Goal: Transaction & Acquisition: Purchase product/service

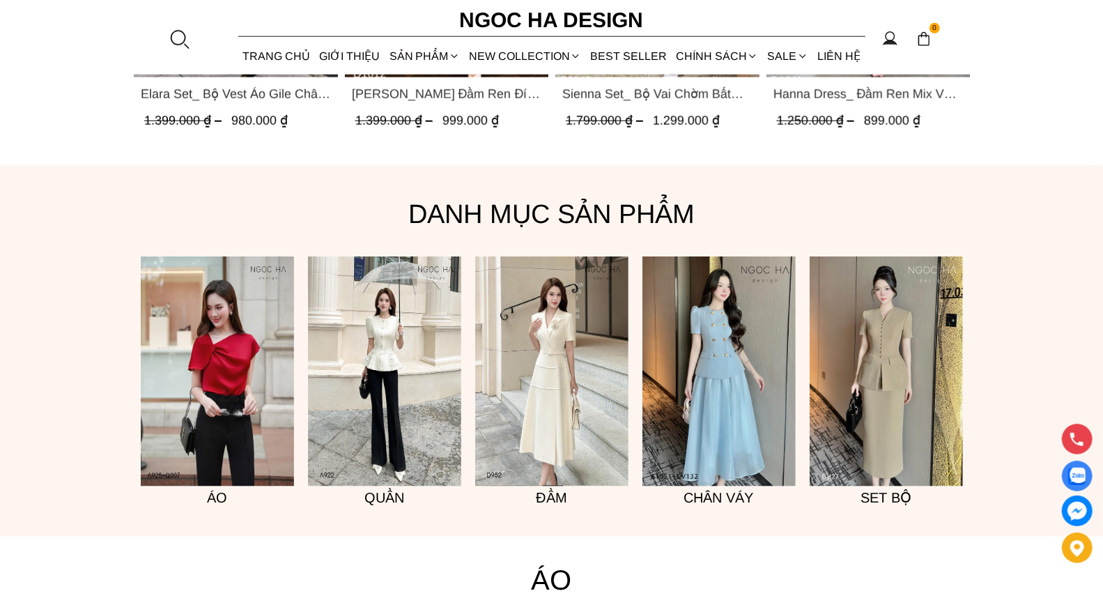
scroll to position [962, 0]
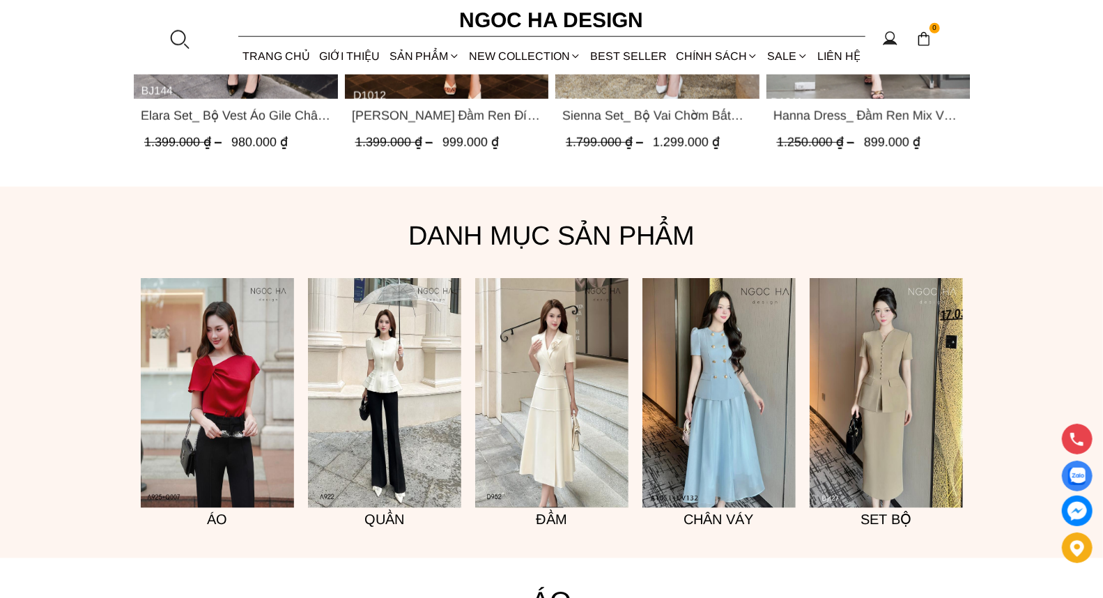
drag, startPoint x: 1113, startPoint y: 42, endPoint x: 1103, endPoint y: 147, distance: 105.0
click at [224, 395] on img at bounding box center [217, 393] width 153 height 230
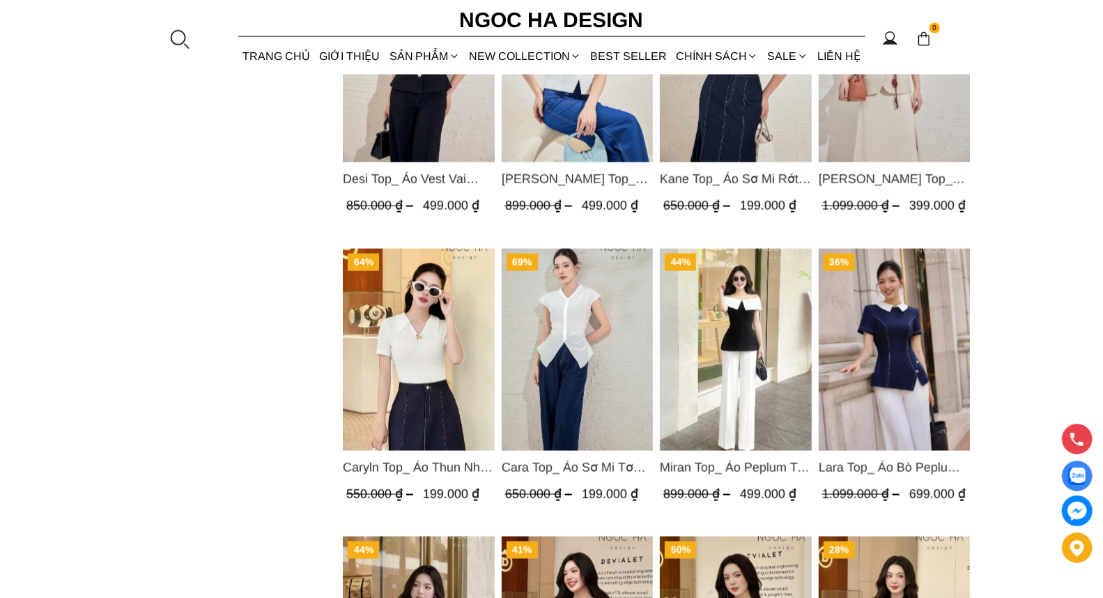
scroll to position [1430, 0]
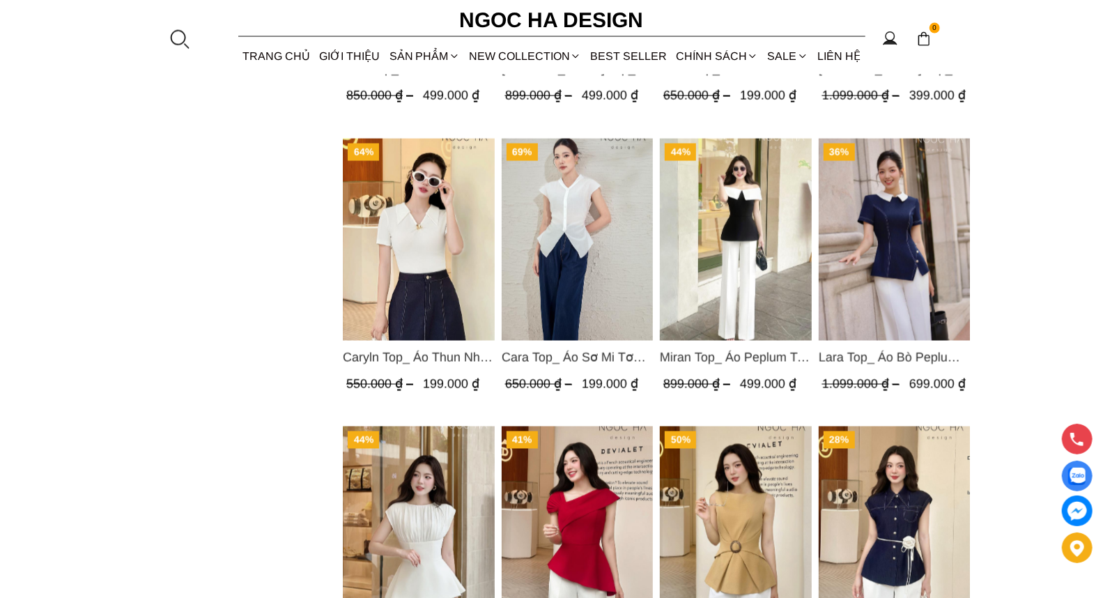
drag, startPoint x: 1110, startPoint y: 108, endPoint x: 1033, endPoint y: 440, distance: 341.0
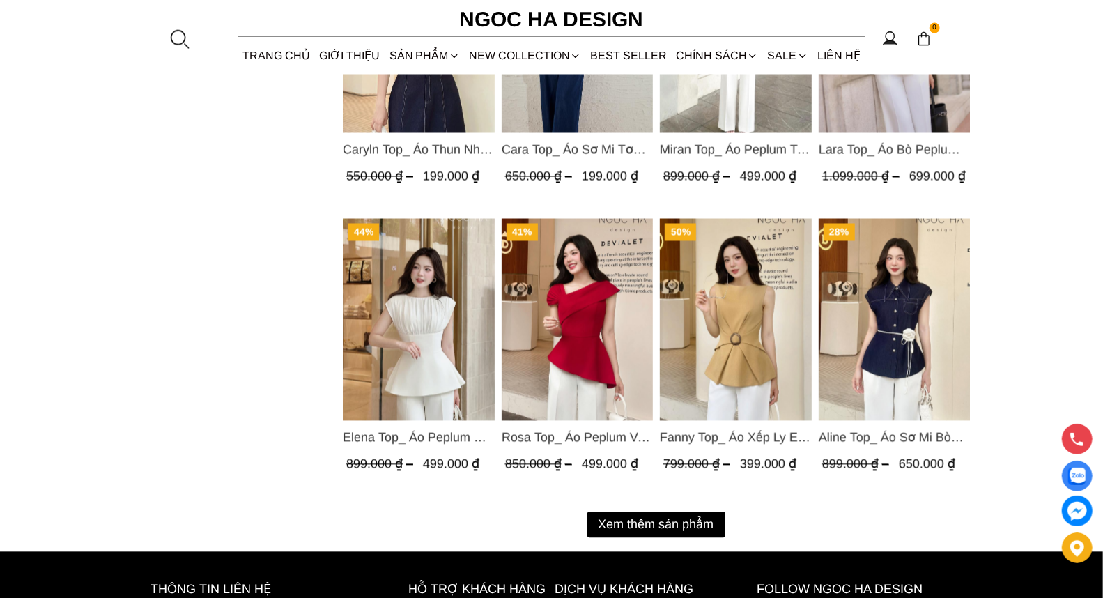
scroll to position [1643, 0]
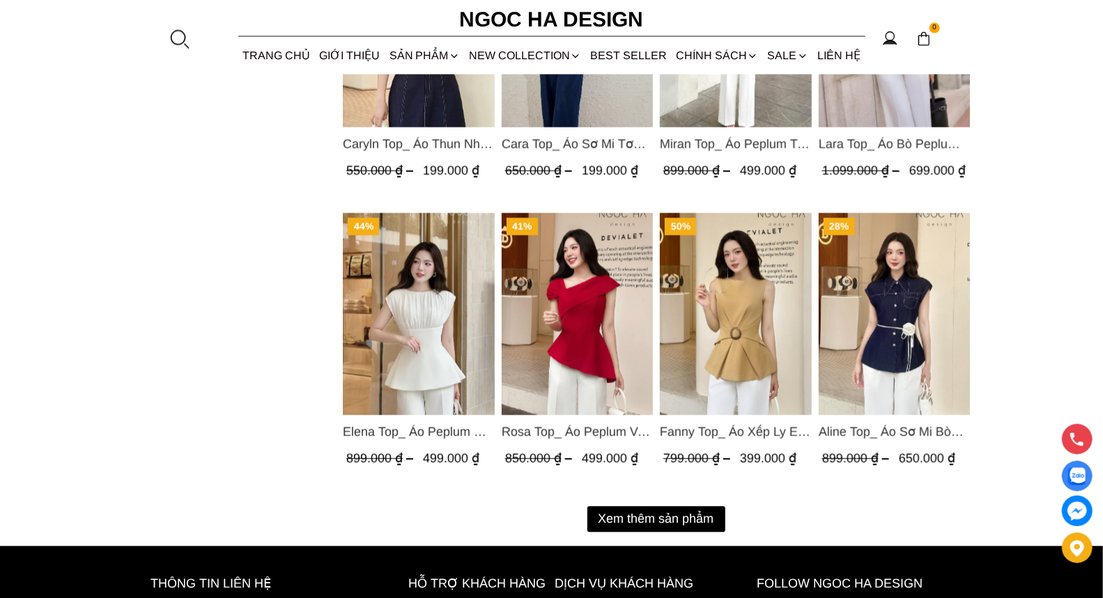
click at [678, 522] on button "Xem thêm sản phẩm" at bounding box center [656, 519] width 138 height 26
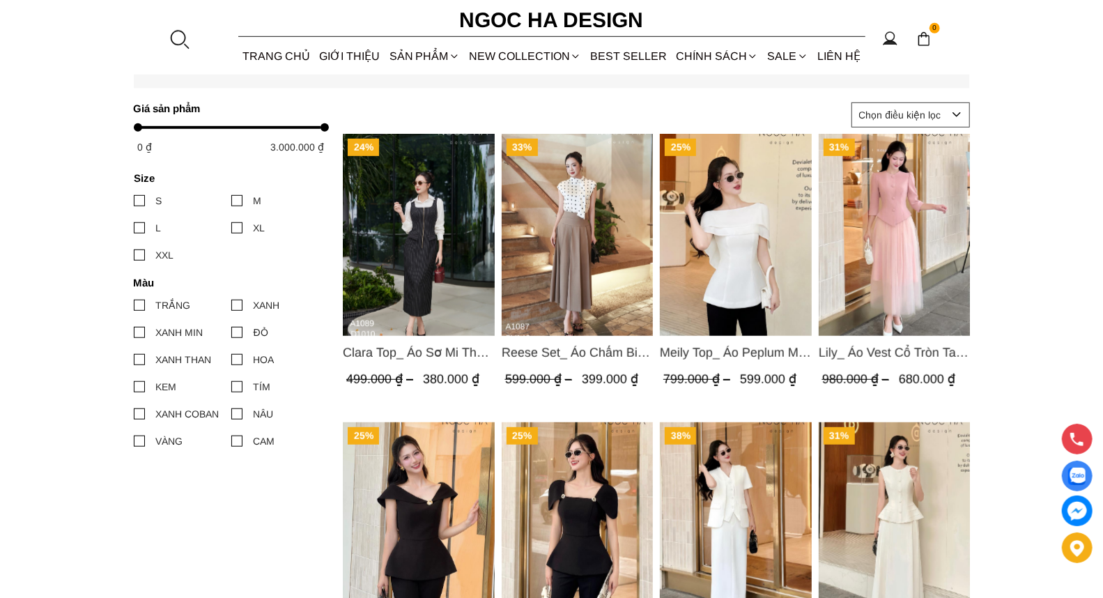
scroll to position [555, 0]
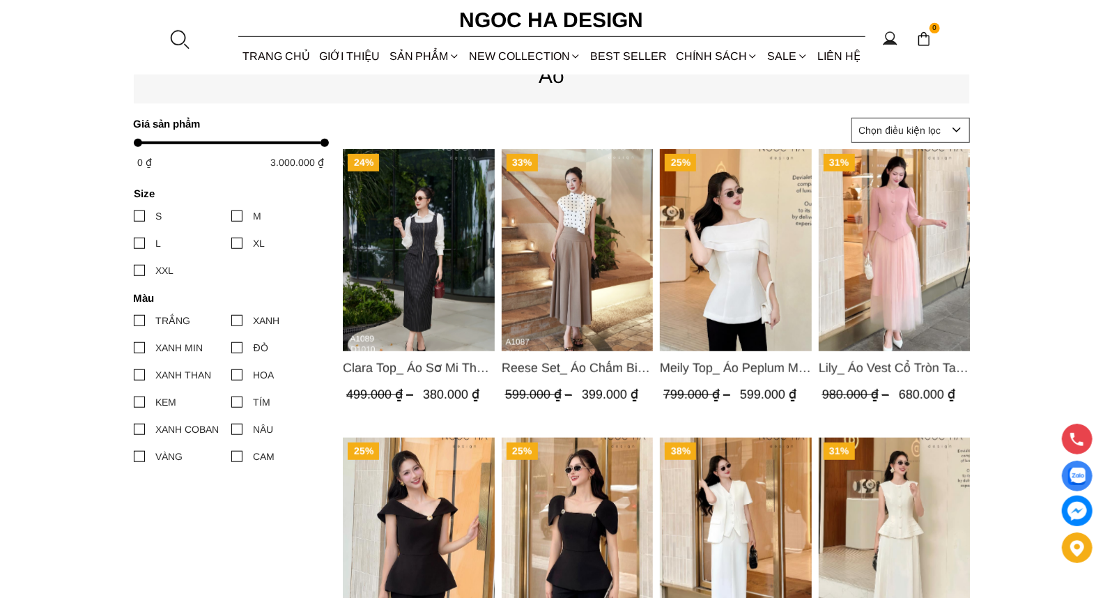
click at [585, 245] on img "Product image - Reese Set_ Áo Chấm Bi Vai Chờm Mix Chân Váy Xếp Ly Hông Màu Nâu…" at bounding box center [577, 250] width 152 height 202
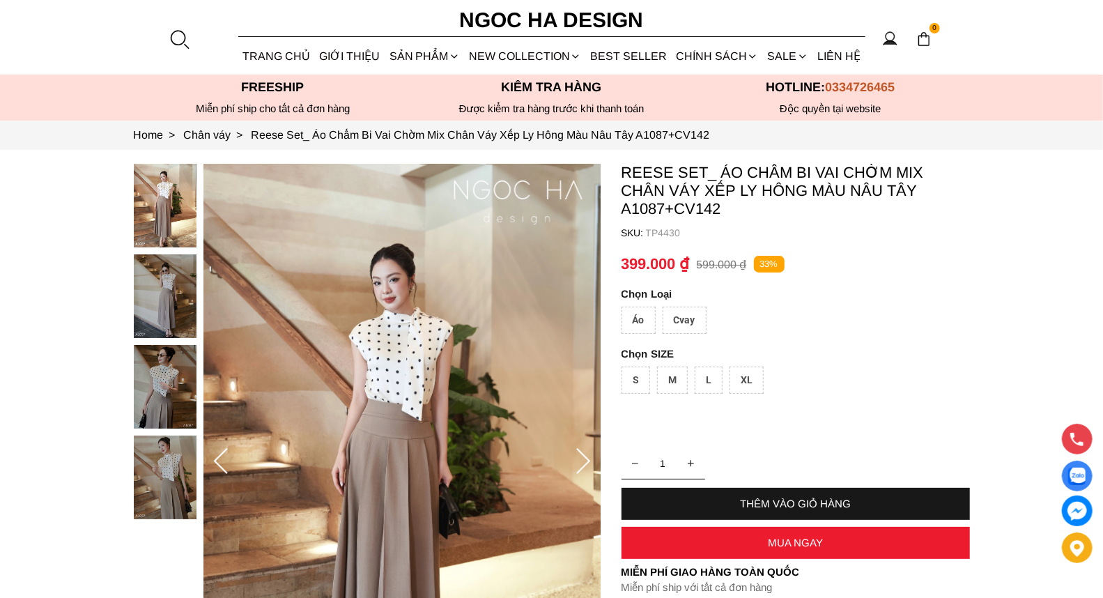
click at [644, 317] on div "Áo" at bounding box center [638, 320] width 34 height 27
click at [704, 378] on div "L" at bounding box center [709, 379] width 28 height 27
click at [826, 502] on div "THÊM VÀO GIỎ HÀNG" at bounding box center [795, 503] width 348 height 12
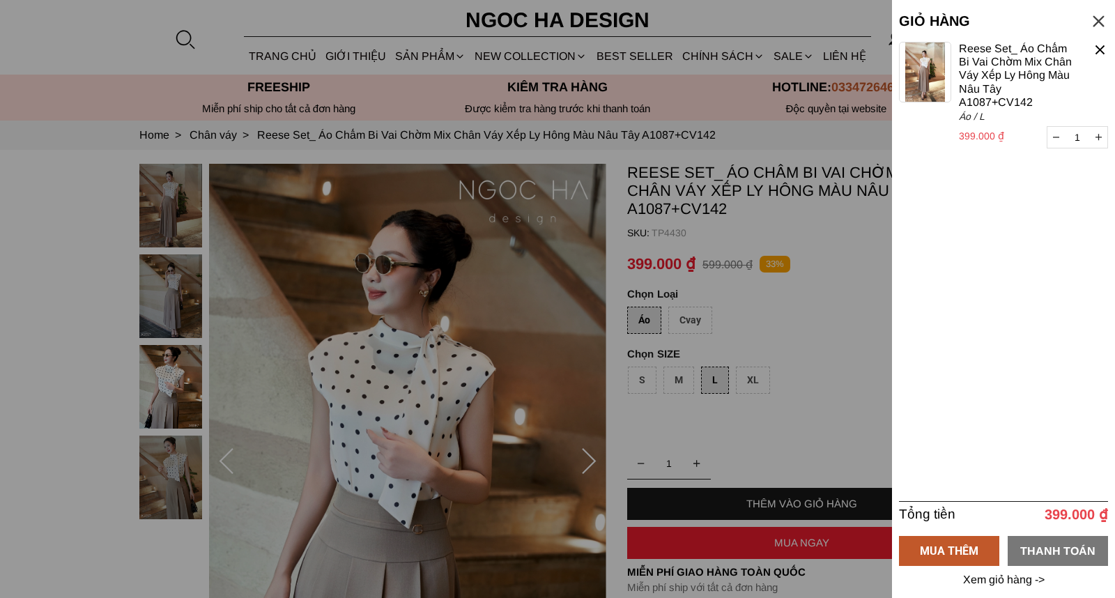
click at [1043, 548] on div "THANH TOÁN" at bounding box center [1057, 549] width 100 height 17
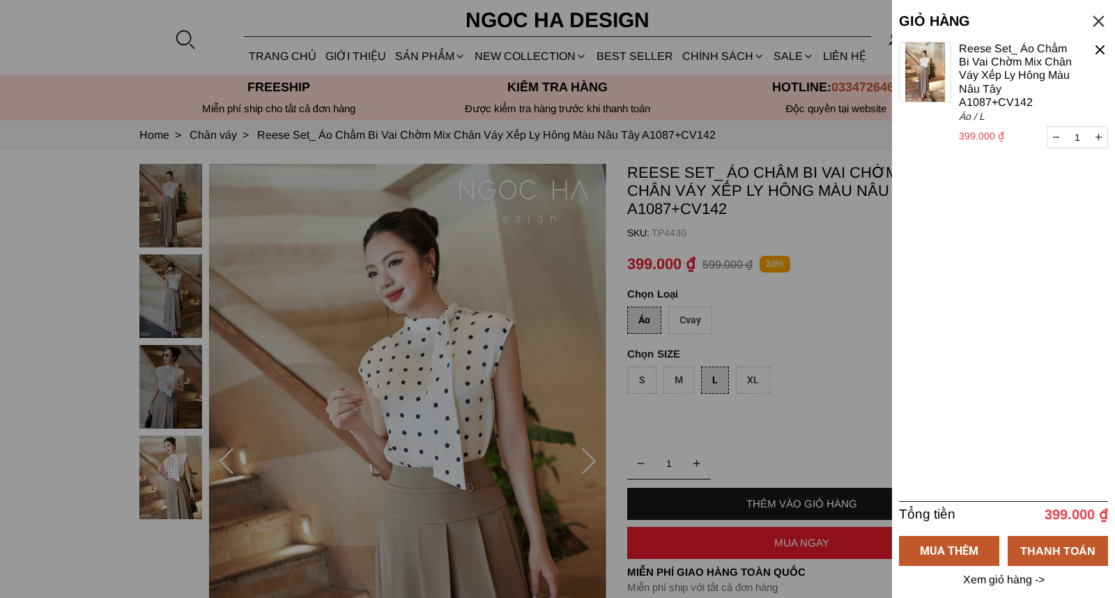
click at [1094, 49] on div at bounding box center [1100, 50] width 16 height 16
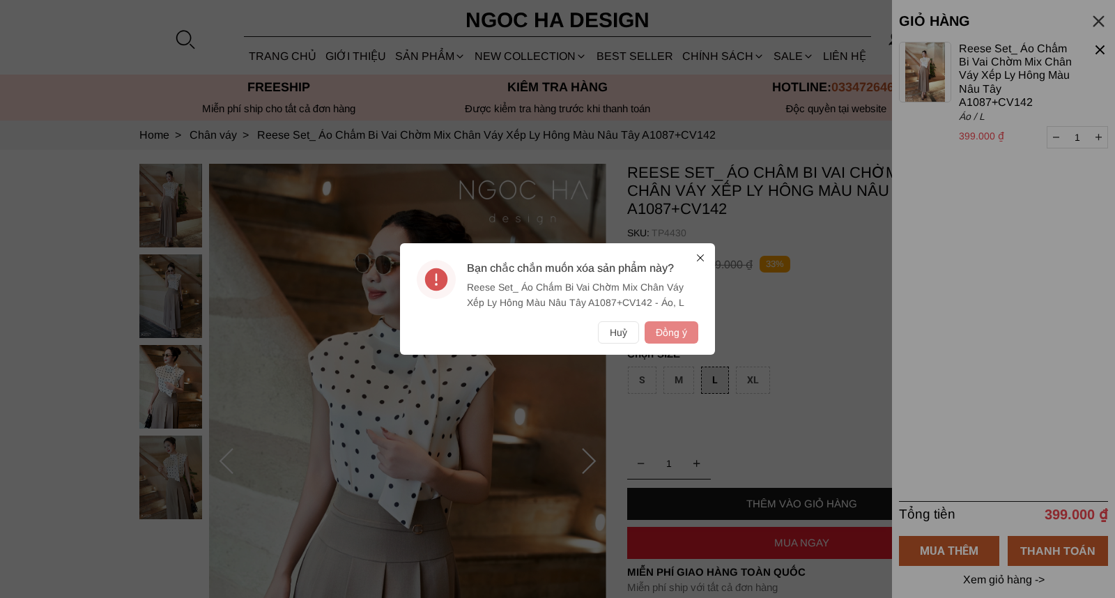
click at [658, 329] on button "Đồng ý" at bounding box center [671, 332] width 54 height 22
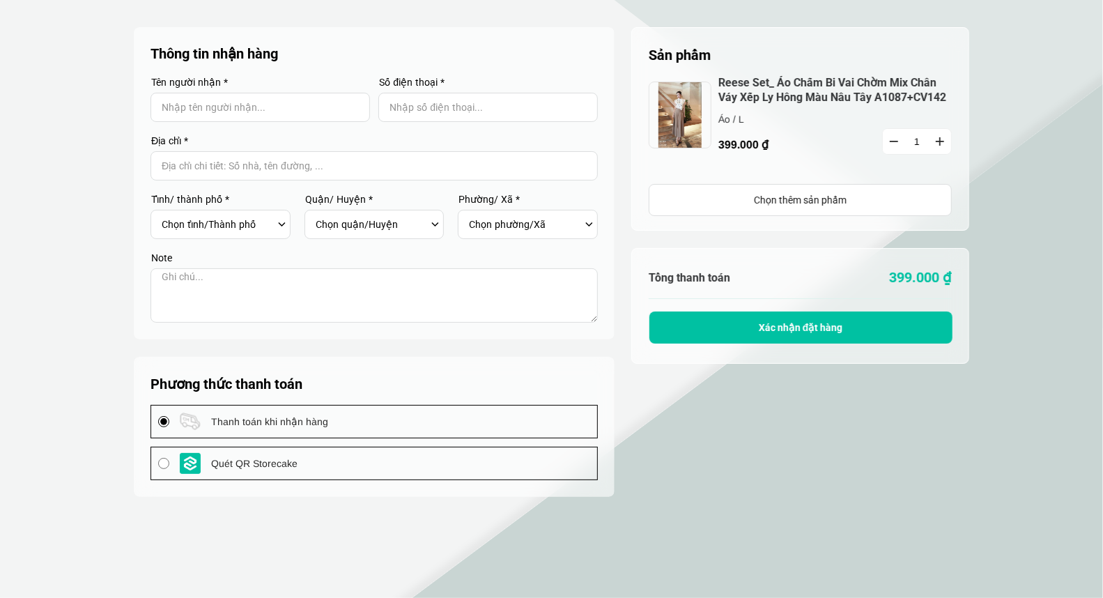
click at [343, 107] on input "Input Nhập tên người nhận..." at bounding box center [259, 107] width 219 height 29
type input "THI HUỆ PHAM"
type input "0938901239"
click at [312, 164] on input "Input address with auto completion" at bounding box center [373, 165] width 447 height 29
type input "04 Quang Trung,"
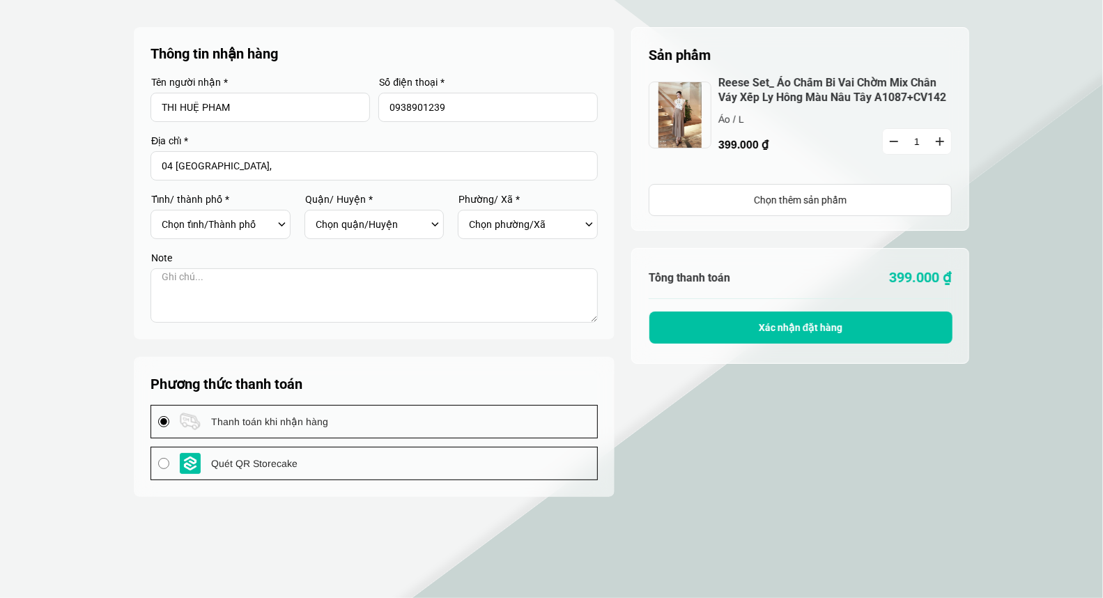
click at [279, 220] on div "Chọn tỉnh/Thành phố Hà Nội Hồ Chí Minh An Giang Bà Rịa-Vũng Tàu Bạc Liêu Bắc Gi…" at bounding box center [225, 224] width 126 height 24
click at [281, 224] on div "Chọn tỉnh/Thành phố Hà Nội Hồ Chí Minh An Giang Bà Rịa-Vũng Tàu Bạc Liêu Bắc Gi…" at bounding box center [225, 224] width 126 height 24
click at [435, 224] on div "Chọn quận/Huyện" at bounding box center [379, 224] width 126 height 24
click at [588, 221] on div "Chọn phường/Xã" at bounding box center [532, 224] width 126 height 24
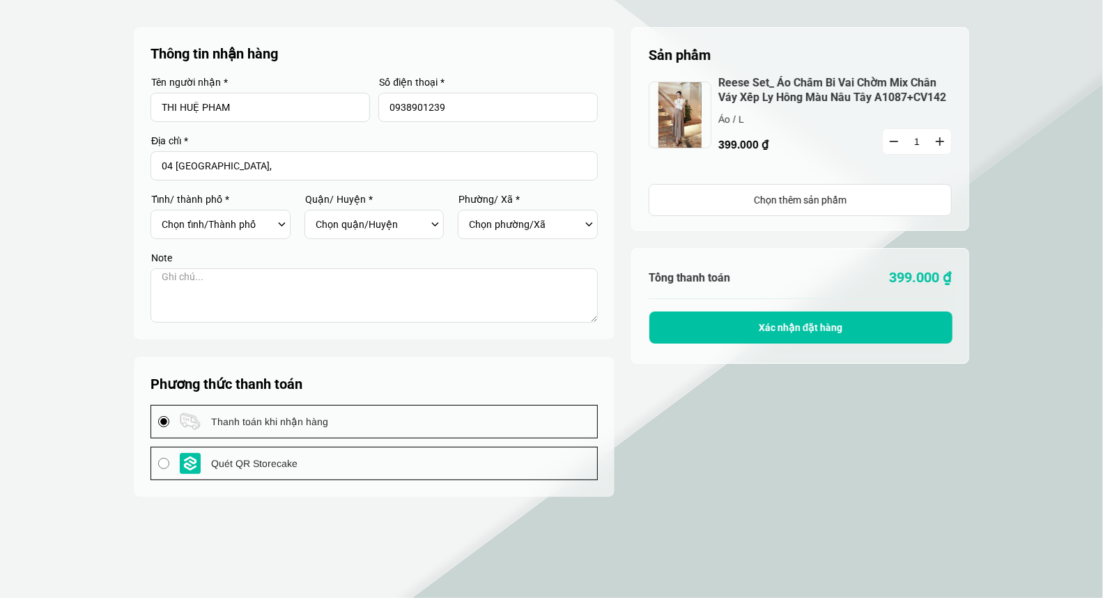
click at [784, 319] on button "Xác nhận đặt hàng" at bounding box center [800, 327] width 303 height 32
click at [282, 224] on div "Chọn tỉnh/Thành phố Hà Nội Hồ Chí Minh An Giang Bà Rịa-Vũng Tàu Bạc Liêu Bắc Gi…" at bounding box center [225, 224] width 126 height 24
click at [279, 221] on div "Chọn tỉnh/Thành phố Hà Nội Hồ Chí Minh An Giang Bà Rịa-Vũng Tàu Bạc Liêu Bắc Gi…" at bounding box center [225, 224] width 126 height 24
click at [286, 223] on div "Chọn tỉnh/Thành phố Hà Nội Hồ Chí Minh An Giang Bà Rịa-Vũng Tàu Bạc Liêu Bắc Gi…" at bounding box center [225, 224] width 126 height 24
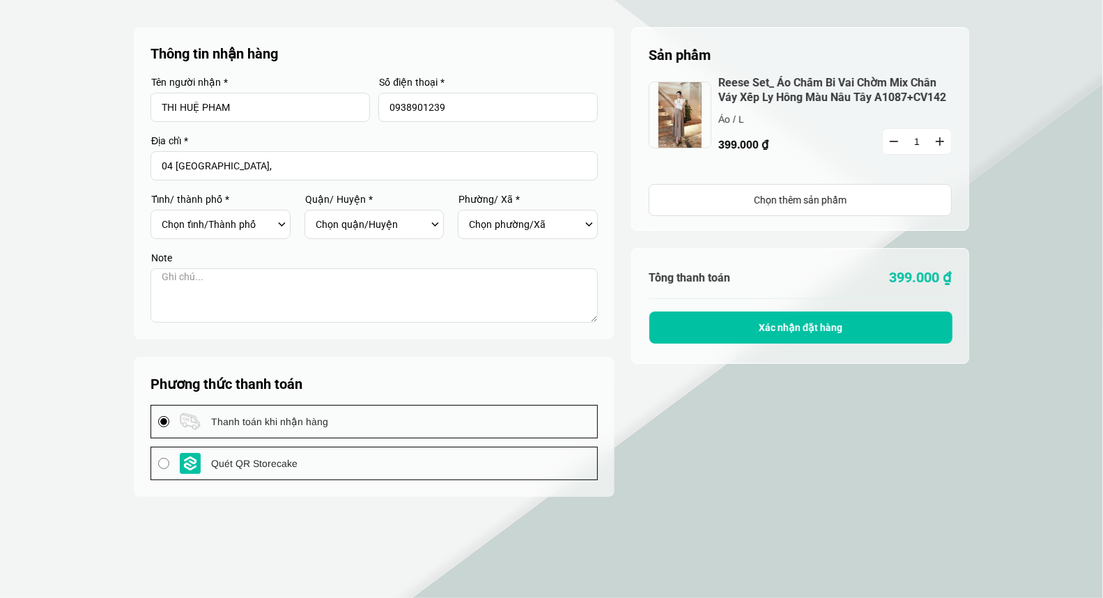
click at [433, 224] on div "Chọn quận/Huyện" at bounding box center [379, 224] width 126 height 24
click at [430, 221] on div "Chọn quận/Huyện" at bounding box center [379, 224] width 126 height 24
click at [588, 225] on div "Chọn phường/Xã" at bounding box center [532, 224] width 126 height 24
click at [589, 224] on div "Chọn phường/Xã" at bounding box center [532, 224] width 126 height 24
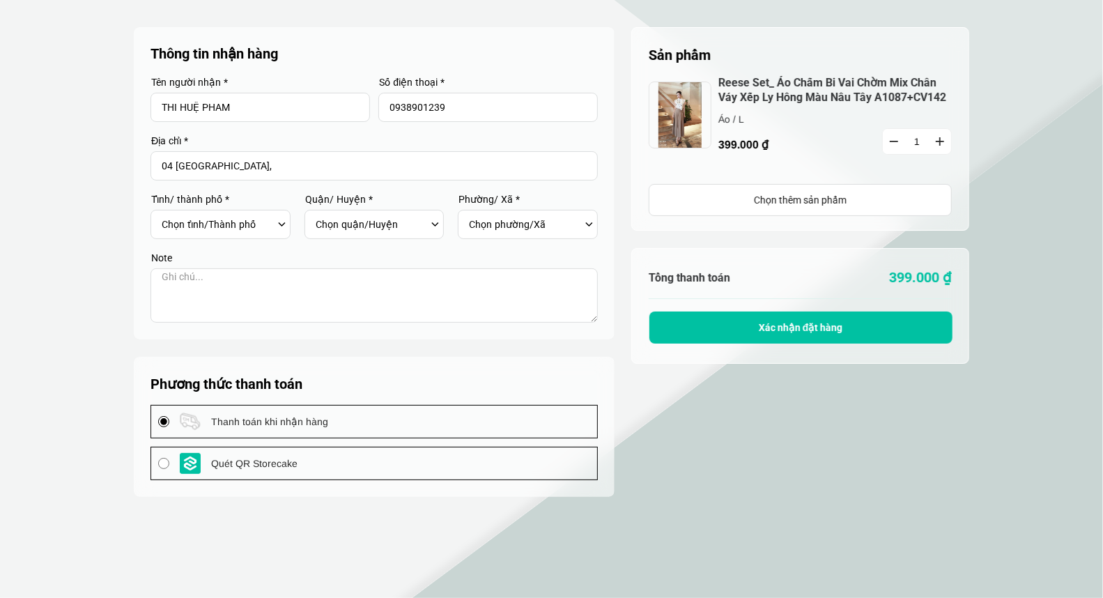
click at [590, 224] on div "Chọn phường/Xã" at bounding box center [532, 224] width 126 height 24
click at [438, 226] on div "Chọn quận/Huyện" at bounding box center [379, 224] width 126 height 24
click at [433, 221] on div "Chọn quận/Huyện" at bounding box center [379, 224] width 126 height 24
click at [284, 224] on div "Chọn tỉnh/Thành phố Hà Nội Hồ Chí Minh An Giang Bà Rịa-Vũng Tàu Bạc Liêu Bắc Gi…" at bounding box center [225, 224] width 126 height 24
click at [284, 223] on div "Chọn tỉnh/Thành phố Hà Nội Hồ Chí Minh An Giang Bà Rịa-Vũng Tàu Bạc Liêu Bắc Gi…" at bounding box center [225, 224] width 126 height 24
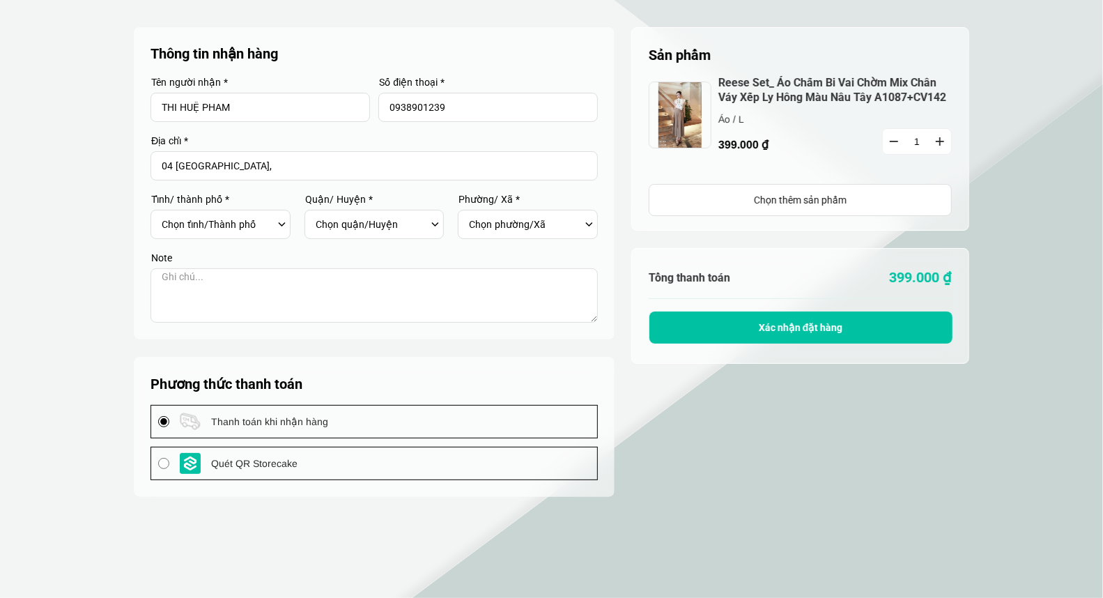
click at [281, 224] on div "Chọn tỉnh/Thành phố Hà Nội Hồ Chí Minh An Giang Bà Rịa-Vũng Tàu Bạc Liêu Bắc Gi…" at bounding box center [225, 224] width 126 height 24
click at [281, 223] on div "Chọn tỉnh/Thành phố Hà Nội Hồ Chí Minh An Giang Bà Rịa-Vũng Tàu Bạc Liêu Bắc Gi…" at bounding box center [225, 224] width 126 height 24
click at [280, 224] on div "Chọn tỉnh/Thành phố Hà Nội Hồ Chí Minh An Giang Bà Rịa-Vũng Tàu Bạc Liêu Bắc Gi…" at bounding box center [225, 224] width 126 height 24
click at [437, 224] on div "Chọn quận/Huyện" at bounding box center [379, 224] width 126 height 24
click at [438, 223] on div "Chọn quận/Huyện" at bounding box center [379, 224] width 126 height 24
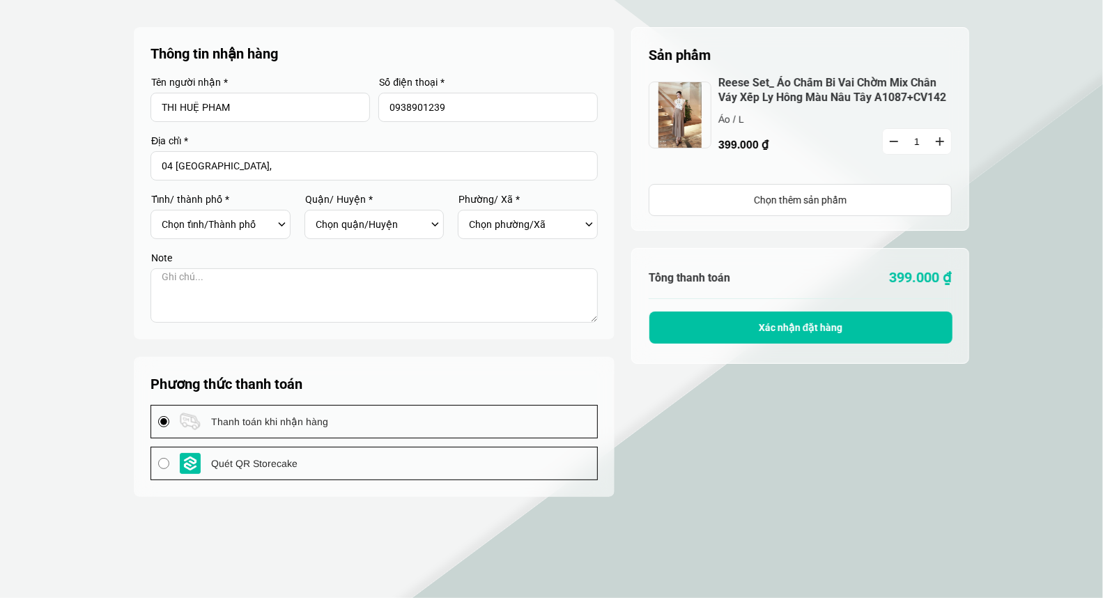
click at [280, 224] on div "Chọn tỉnh/Thành phố Hà Nội Hồ Chí Minh An Giang Bà Rịa-Vũng Tàu Bạc Liêu Bắc Gi…" at bounding box center [225, 224] width 126 height 24
click at [235, 199] on label "Tỉnh/ thành phố *" at bounding box center [220, 199] width 140 height 10
click at [281, 226] on div "Chọn tỉnh/Thành phố Hà Nội Hồ Chí Minh An Giang Bà Rịa-Vũng Tàu Bạc Liêu Bắc Gi…" at bounding box center [225, 224] width 126 height 24
click at [281, 231] on div "Chọn tỉnh/Thành phố Hà Nội Hồ Chí Minh An Giang Bà Rịa-Vũng Tàu Bạc Liêu Bắc Gi…" at bounding box center [225, 224] width 126 height 24
click at [279, 220] on div "Chọn tỉnh/Thành phố Hà Nội Hồ Chí Minh An Giang Bà Rịa-Vũng Tàu Bạc Liêu Bắc Gi…" at bounding box center [225, 224] width 126 height 24
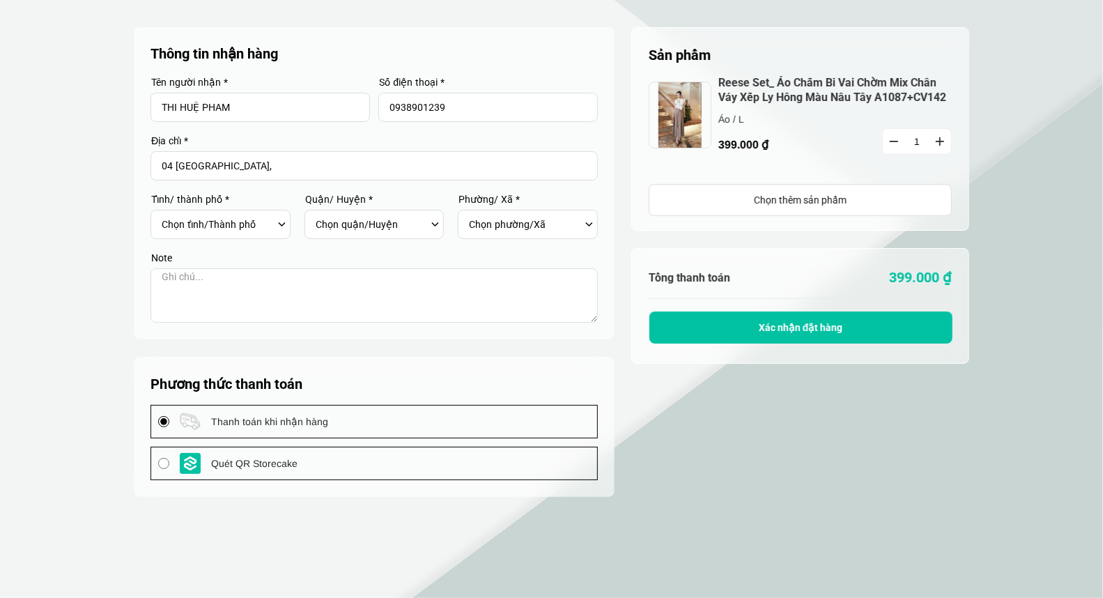
click at [281, 224] on div "Chọn tỉnh/Thành phố Hà Nội Hồ Chí Minh An Giang Bà Rịa-Vũng Tàu Bạc Liêu Bắc Gi…" at bounding box center [225, 224] width 126 height 24
click at [281, 223] on div "Chọn tỉnh/Thành phố Hà Nội Hồ Chí Minh An Giang Bà Rịa-Vũng Tàu Bạc Liêu Bắc Gi…" at bounding box center [225, 224] width 126 height 24
click at [433, 222] on div "Chọn quận/Huyện" at bounding box center [379, 224] width 126 height 24
click at [435, 219] on div "Chọn quận/Huyện" at bounding box center [379, 224] width 126 height 24
click at [589, 223] on div "Chọn phường/Xã" at bounding box center [532, 224] width 126 height 24
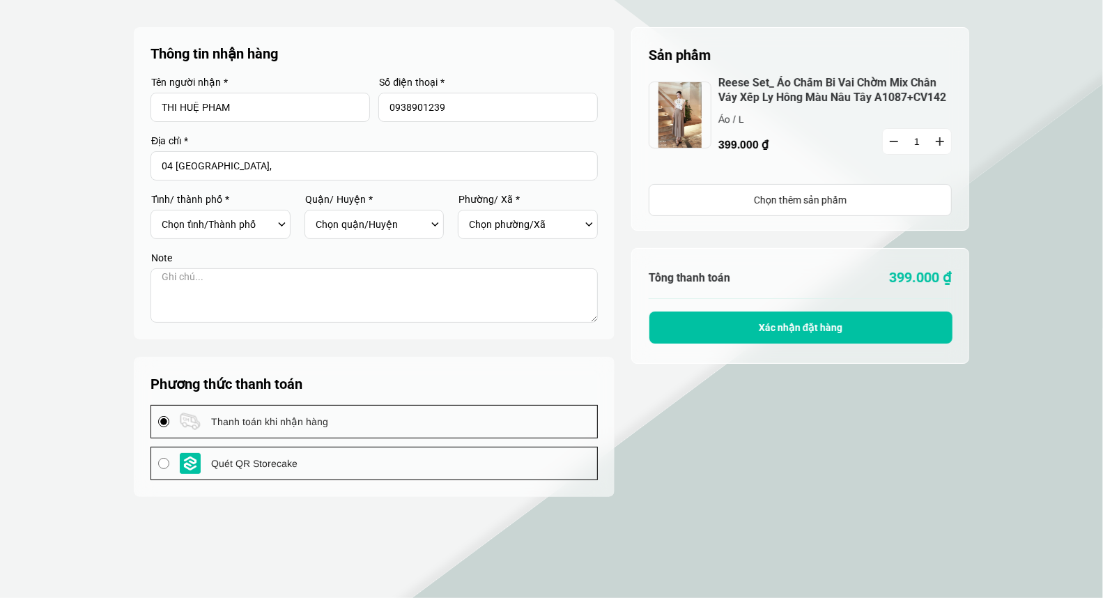
click at [591, 222] on div "Chọn phường/Xã" at bounding box center [532, 224] width 126 height 24
click at [427, 224] on div "Chọn quận/Huyện" at bounding box center [379, 224] width 126 height 24
click at [277, 221] on div "Chọn tỉnh/Thành phố Hà Nội Hồ Chí Minh An Giang Bà Rịa-Vũng Tàu Bạc Liêu Bắc Gi…" at bounding box center [225, 224] width 126 height 24
click at [339, 169] on input "04 Quang Trung," at bounding box center [373, 165] width 447 height 29
click at [678, 122] on img at bounding box center [680, 115] width 63 height 67
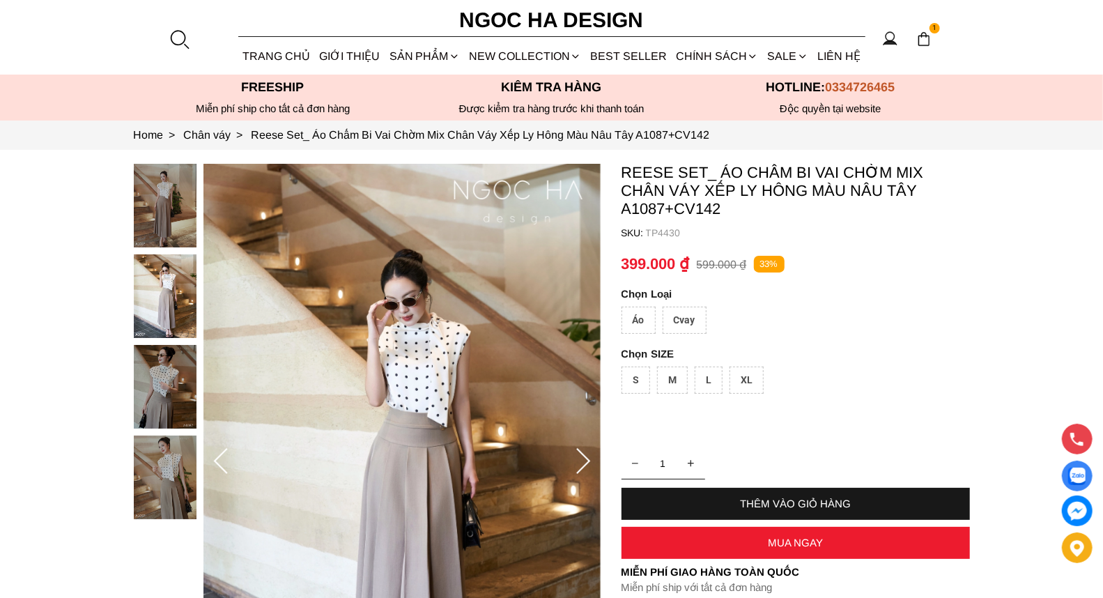
click at [576, 457] on icon at bounding box center [583, 462] width 28 height 28
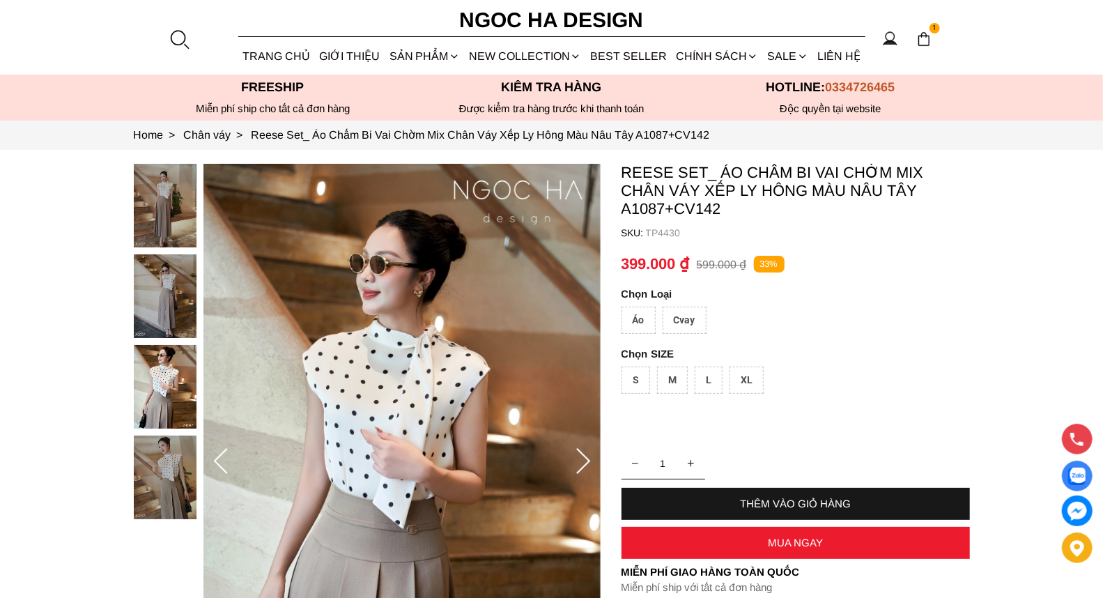
click at [576, 457] on icon at bounding box center [583, 462] width 28 height 28
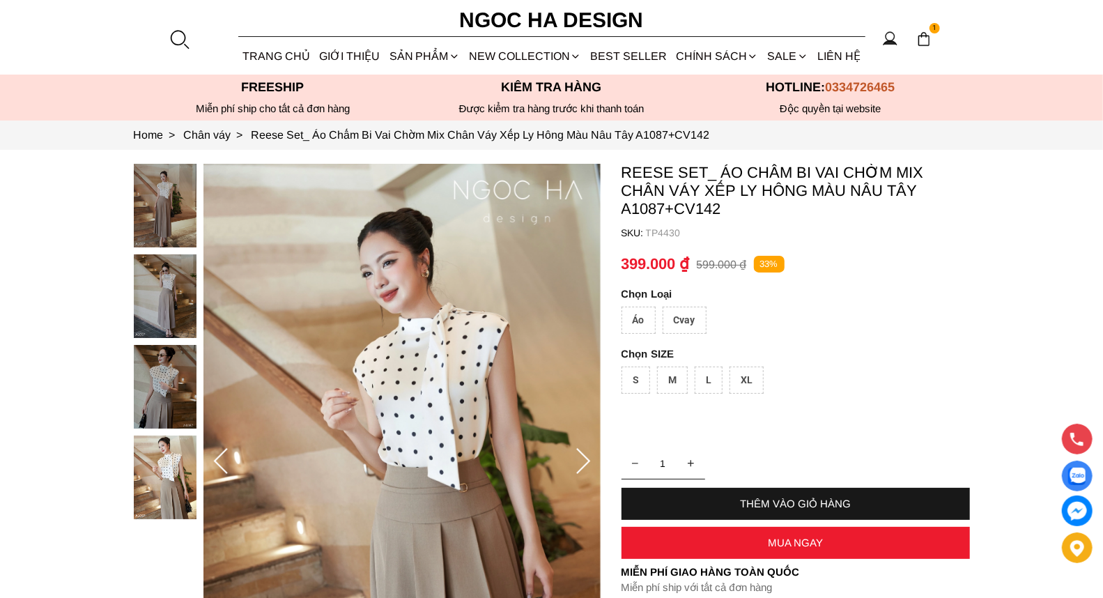
click at [576, 457] on icon at bounding box center [583, 462] width 28 height 28
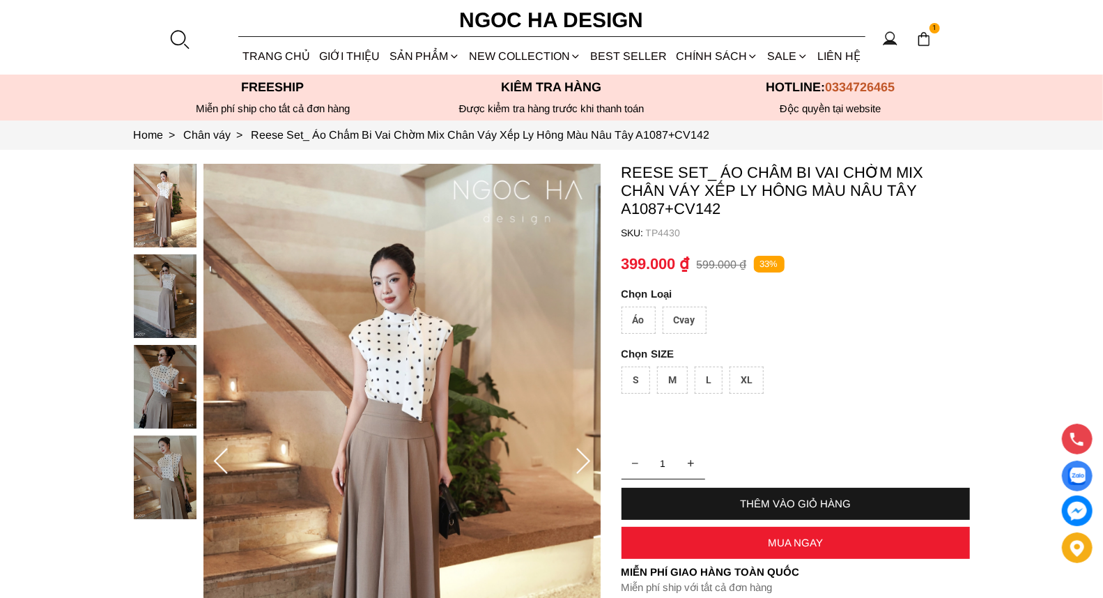
click at [576, 457] on icon at bounding box center [583, 462] width 28 height 28
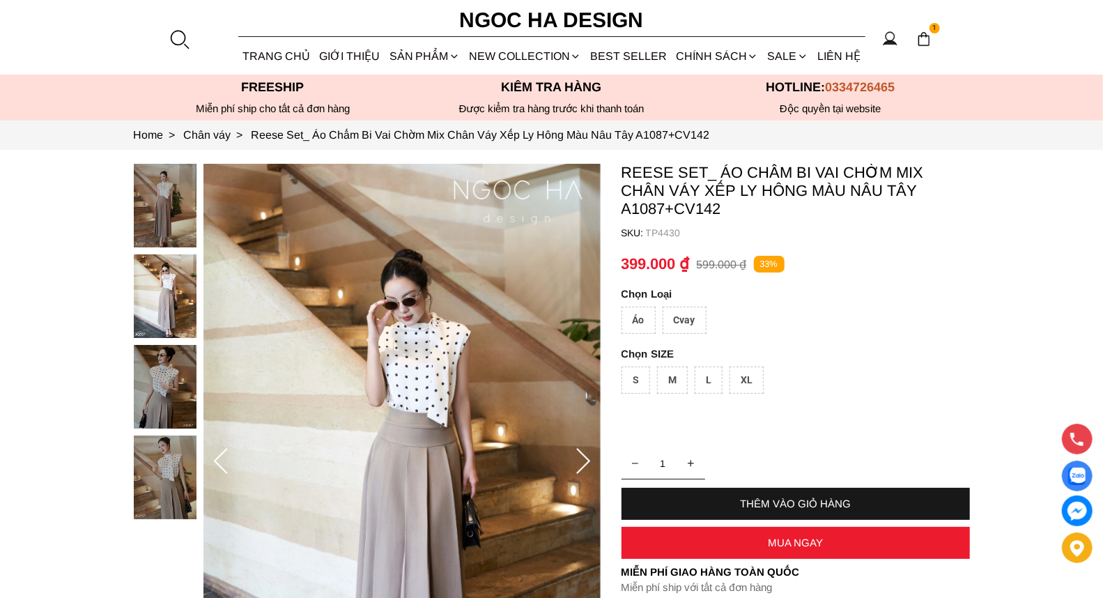
click at [576, 457] on icon at bounding box center [583, 462] width 28 height 28
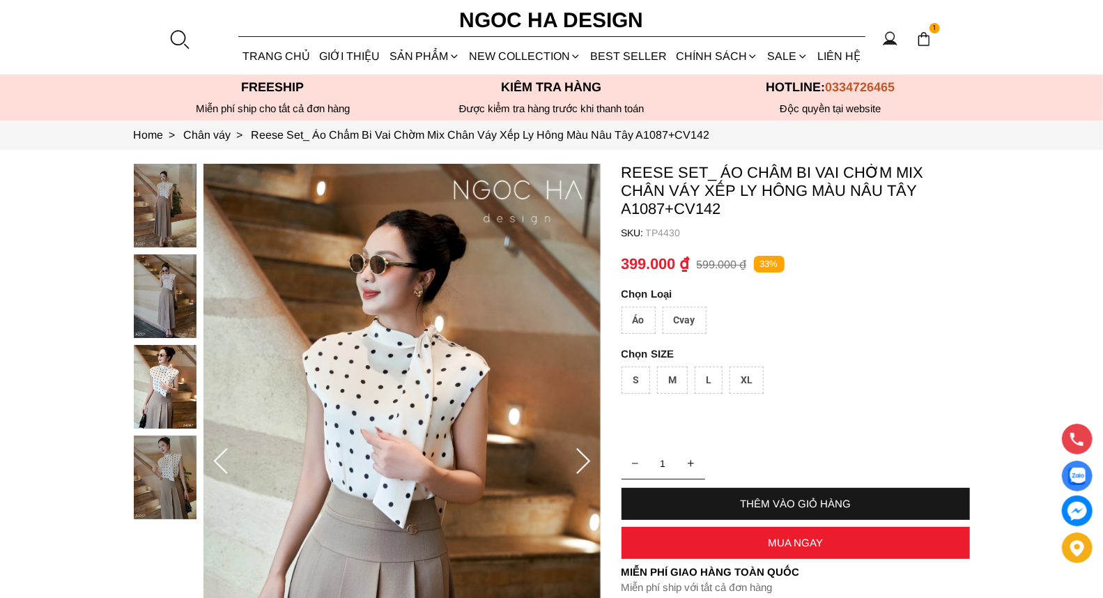
click at [576, 457] on icon at bounding box center [583, 462] width 28 height 28
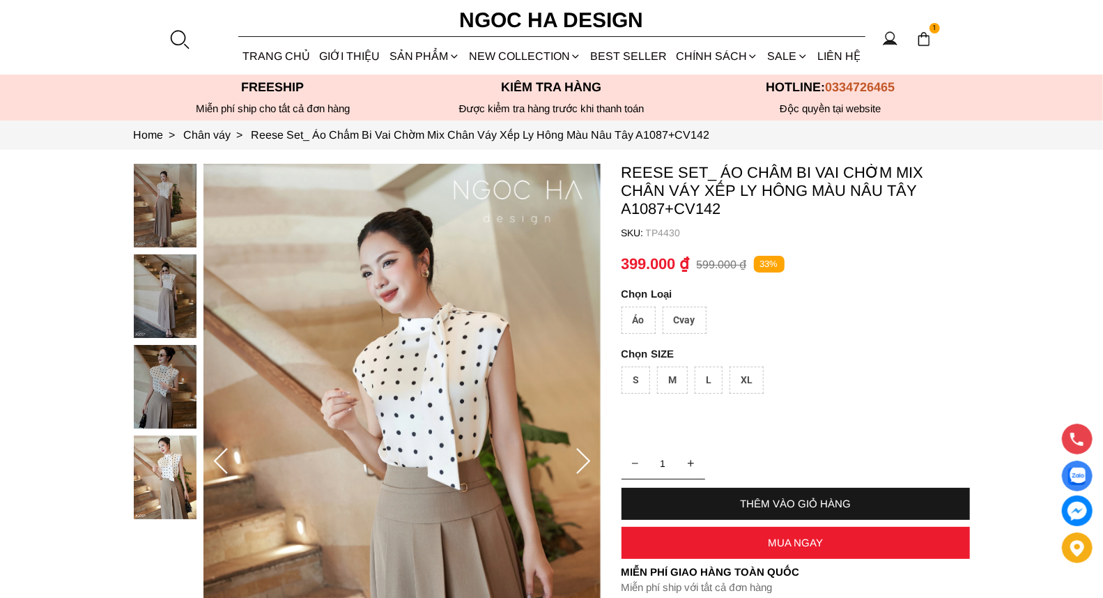
click at [975, 261] on section "Reese Set_ Áo Chấm Bi Vai Chờm Mix Chân Váy Xếp Ly Hông Màu Nâu Tây A1087+CV142…" at bounding box center [551, 462] width 1103 height 624
click at [692, 321] on div "Cvay" at bounding box center [685, 320] width 44 height 27
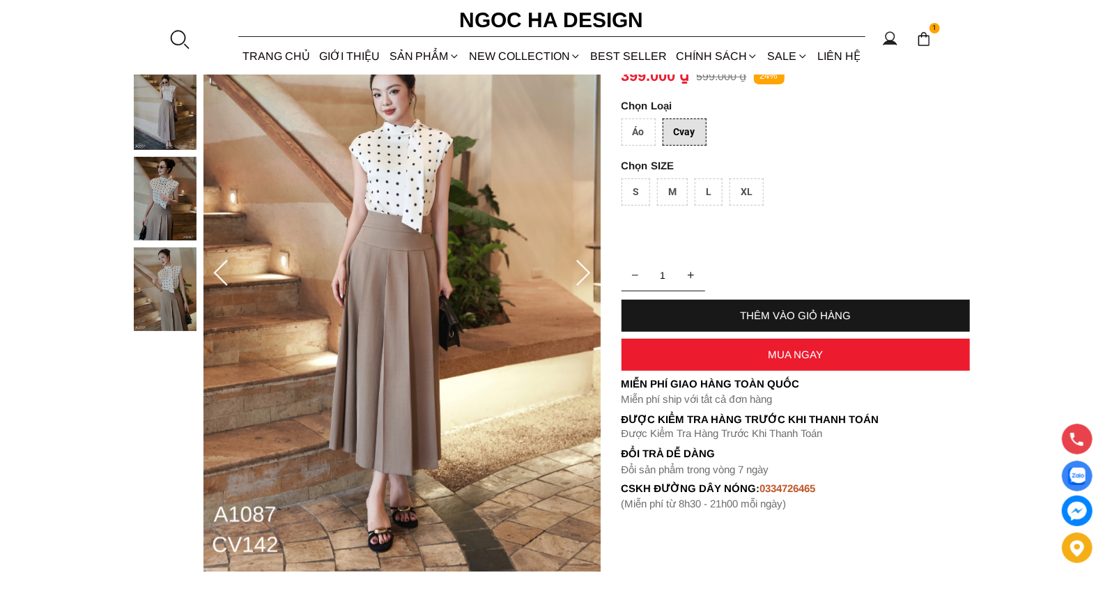
scroll to position [195, 0]
